Goal: Transaction & Acquisition: Purchase product/service

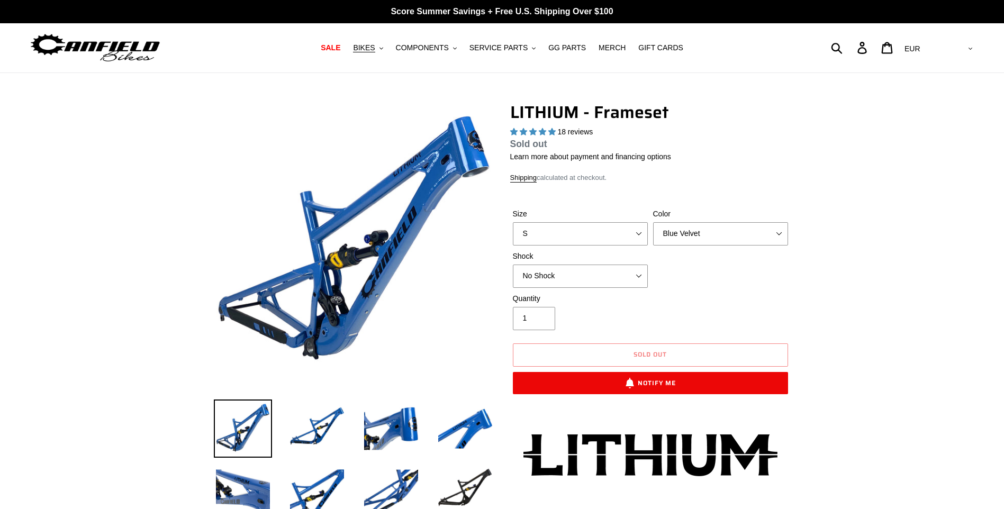
select select "highest-rating"
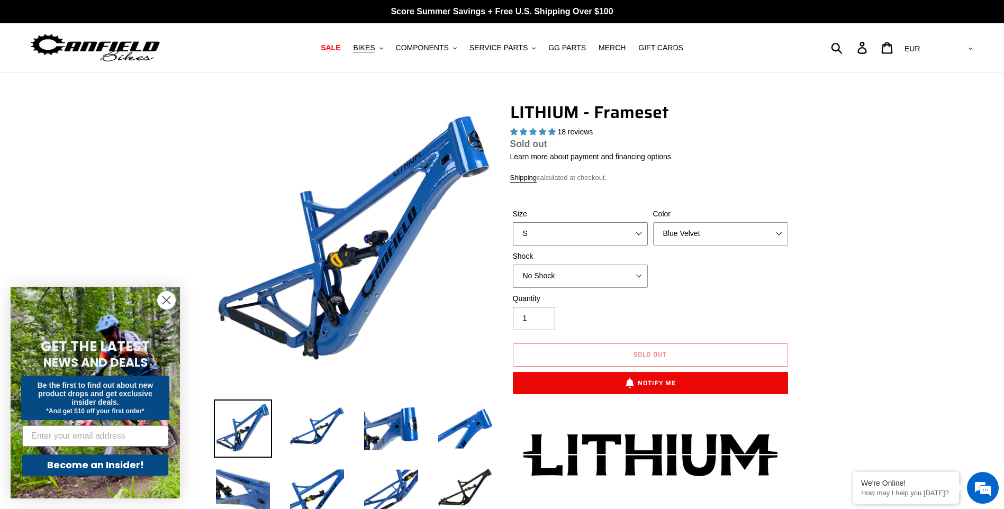
click at [637, 235] on select "S M L XL" at bounding box center [580, 233] width 135 height 23
click at [513, 222] on select "S M L XL" at bounding box center [580, 233] width 135 height 23
click at [700, 236] on select "Blue Velvet Stealth Black" at bounding box center [720, 233] width 135 height 23
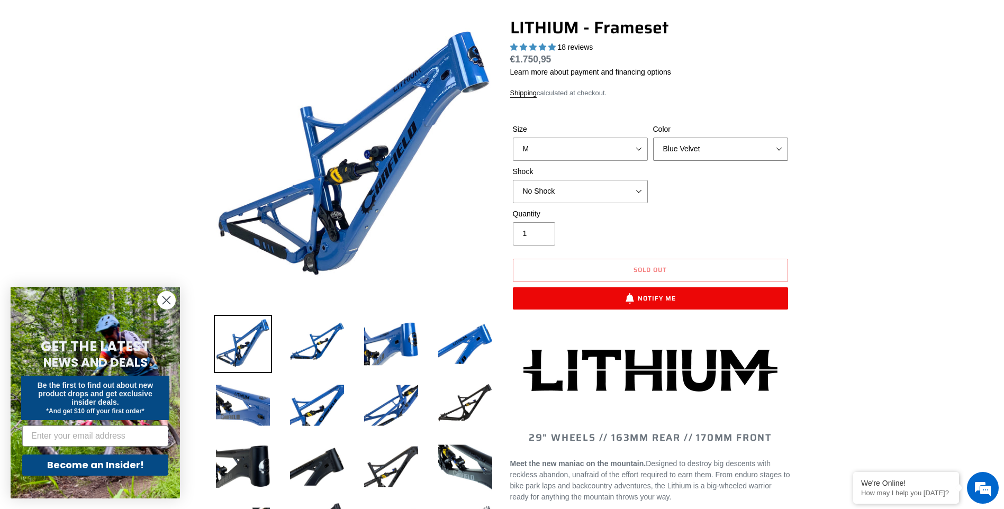
scroll to position [106, 0]
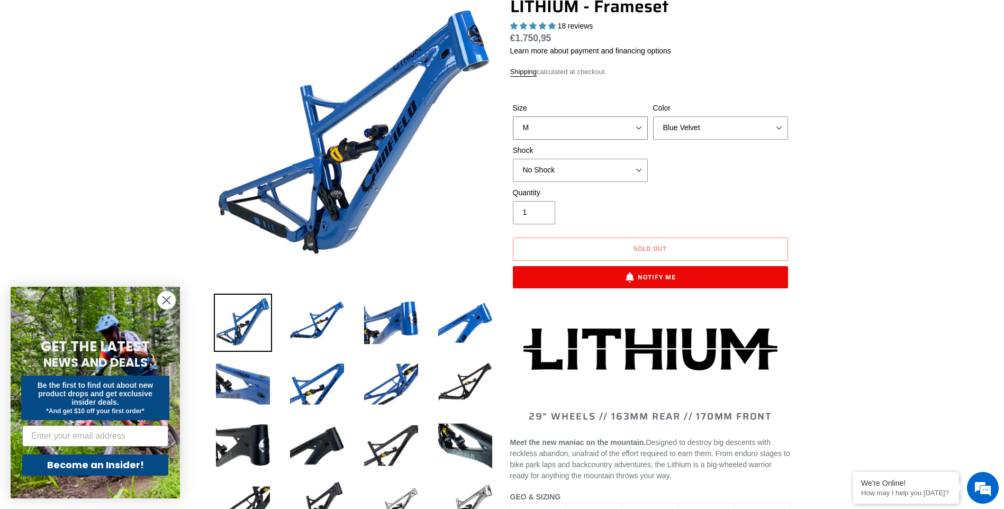
click at [640, 125] on select "S M L XL" at bounding box center [580, 127] width 135 height 23
click at [513, 116] on select "S M L XL" at bounding box center [580, 127] width 135 height 23
click at [689, 124] on select "Blue Velvet Stealth Black" at bounding box center [720, 127] width 135 height 23
click at [623, 127] on select "S M L XL" at bounding box center [580, 127] width 135 height 23
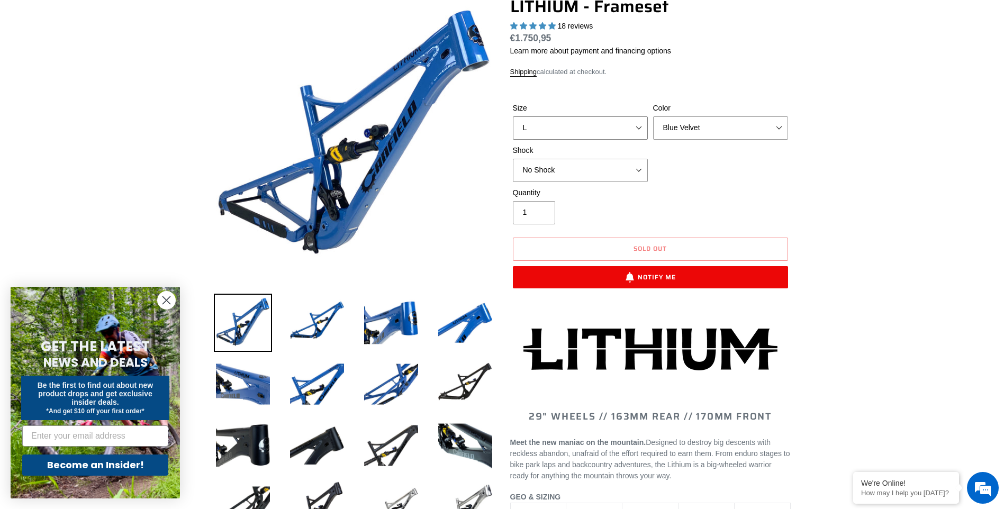
click at [513, 116] on select "S M L XL" at bounding box center [580, 127] width 135 height 23
click at [665, 129] on select "Blue Velvet Stealth Black" at bounding box center [720, 127] width 135 height 23
click at [625, 129] on select "S M L XL" at bounding box center [580, 127] width 135 height 23
select select "M"
click at [513, 116] on select "S M L XL" at bounding box center [580, 127] width 135 height 23
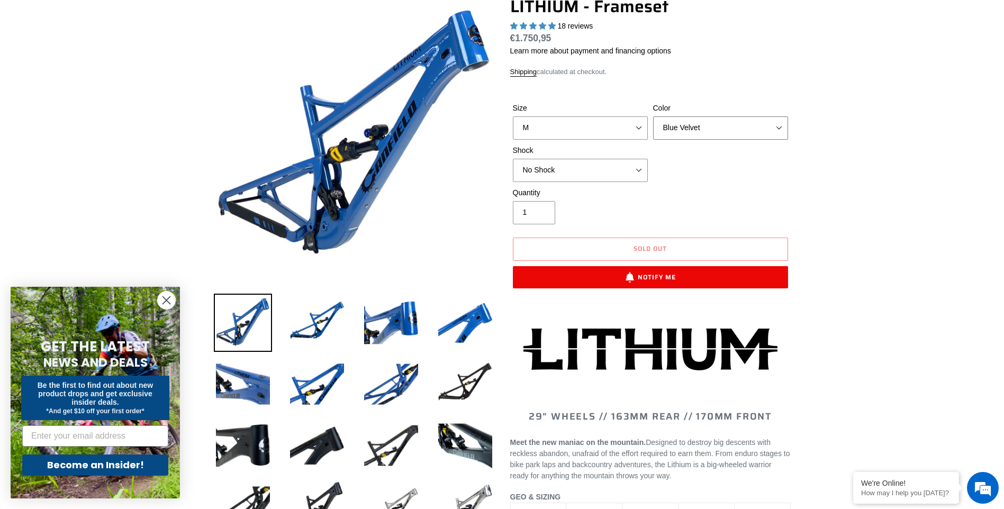
click at [686, 130] on select "Blue Velvet Stealth Black" at bounding box center [720, 127] width 135 height 23
select select "Stealth Black"
click at [653, 116] on select "Blue Velvet Stealth Black" at bounding box center [720, 127] width 135 height 23
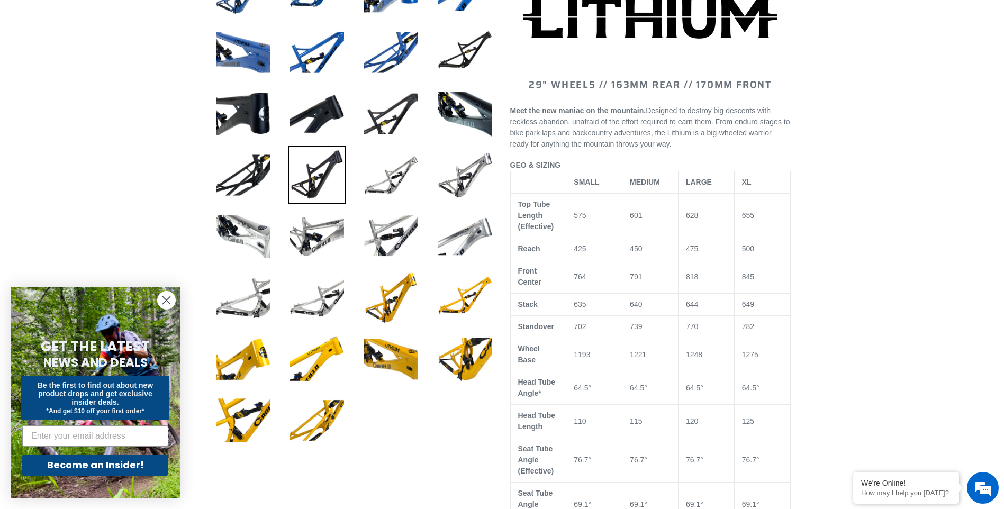
scroll to position [477, 0]
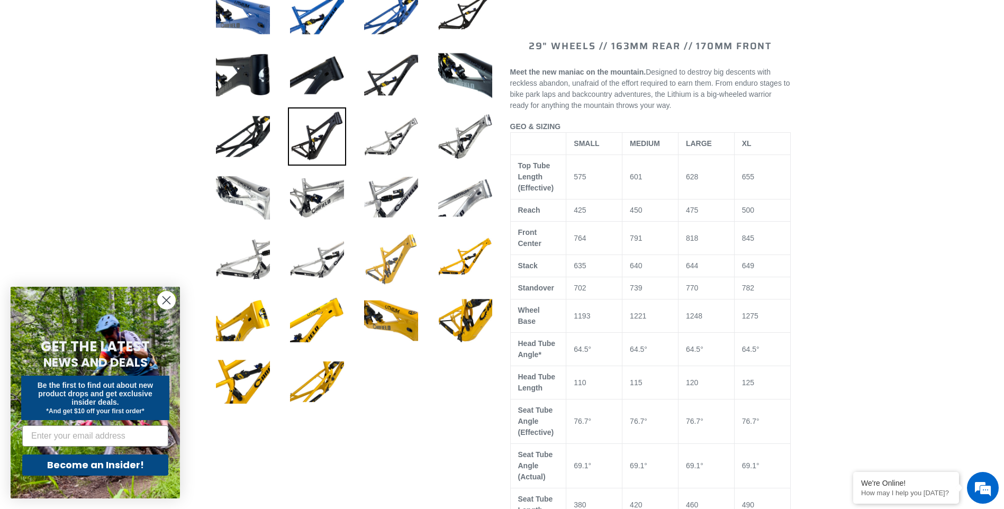
click at [398, 267] on img at bounding box center [391, 259] width 58 height 58
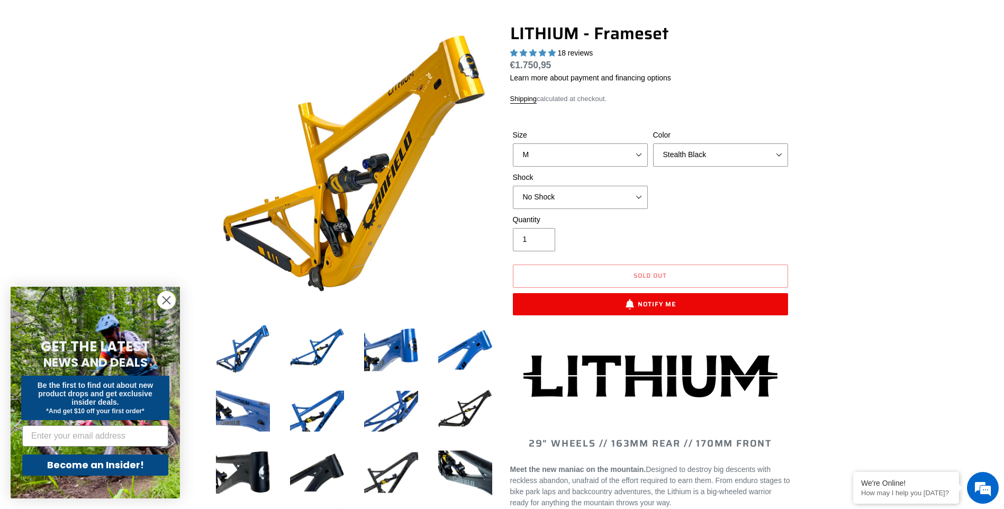
scroll to position [0, 0]
